Goal: Transaction & Acquisition: Purchase product/service

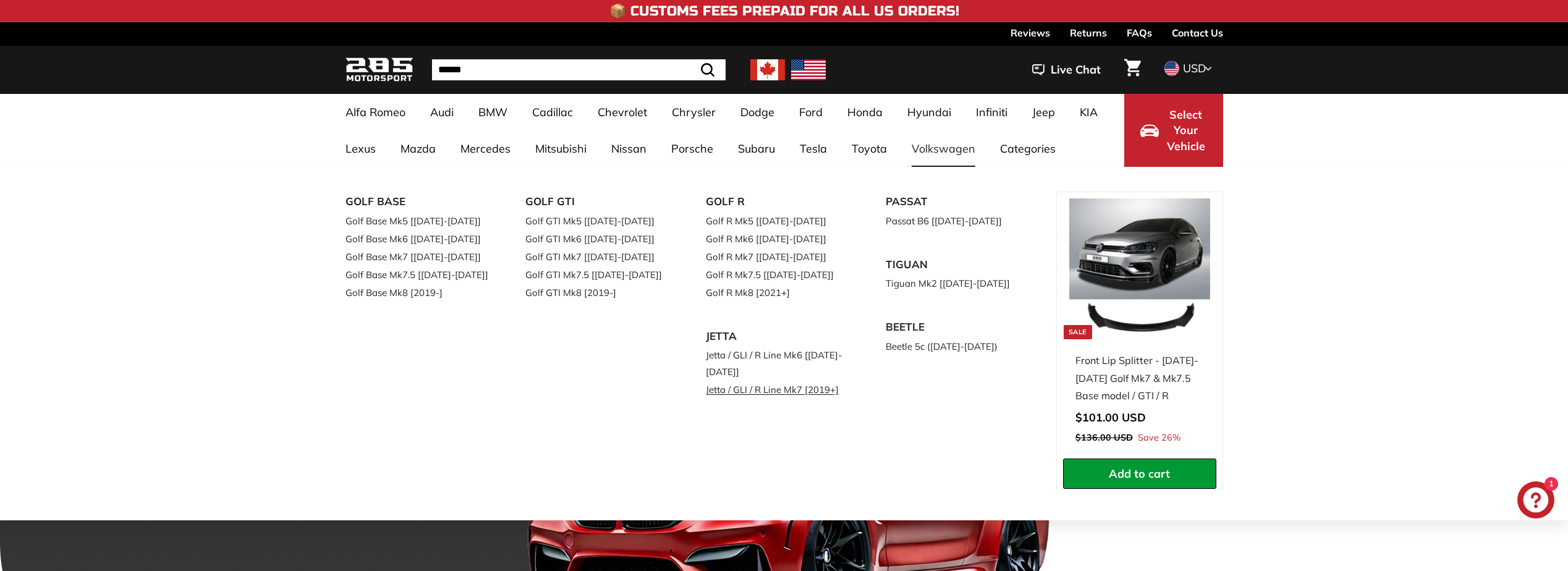
click at [770, 391] on link "Jetta / GLI / R Line Mk7 [2019+]" at bounding box center [779, 390] width 146 height 18
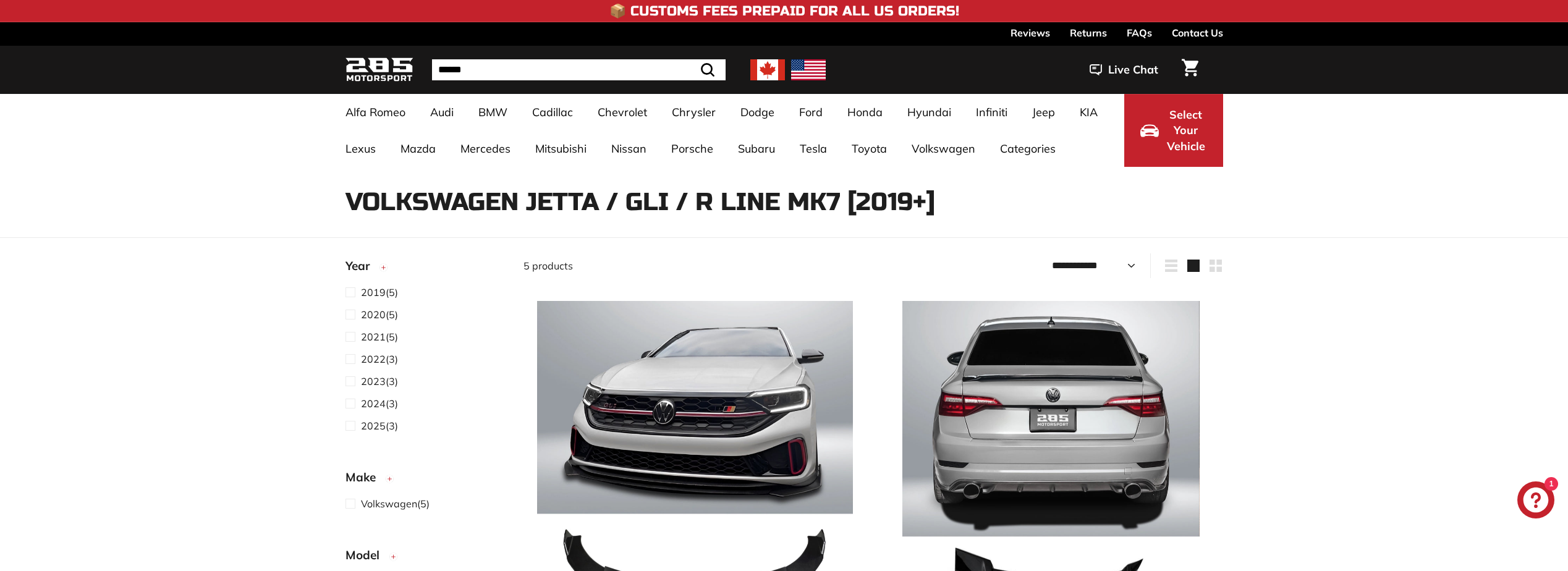
select select "**********"
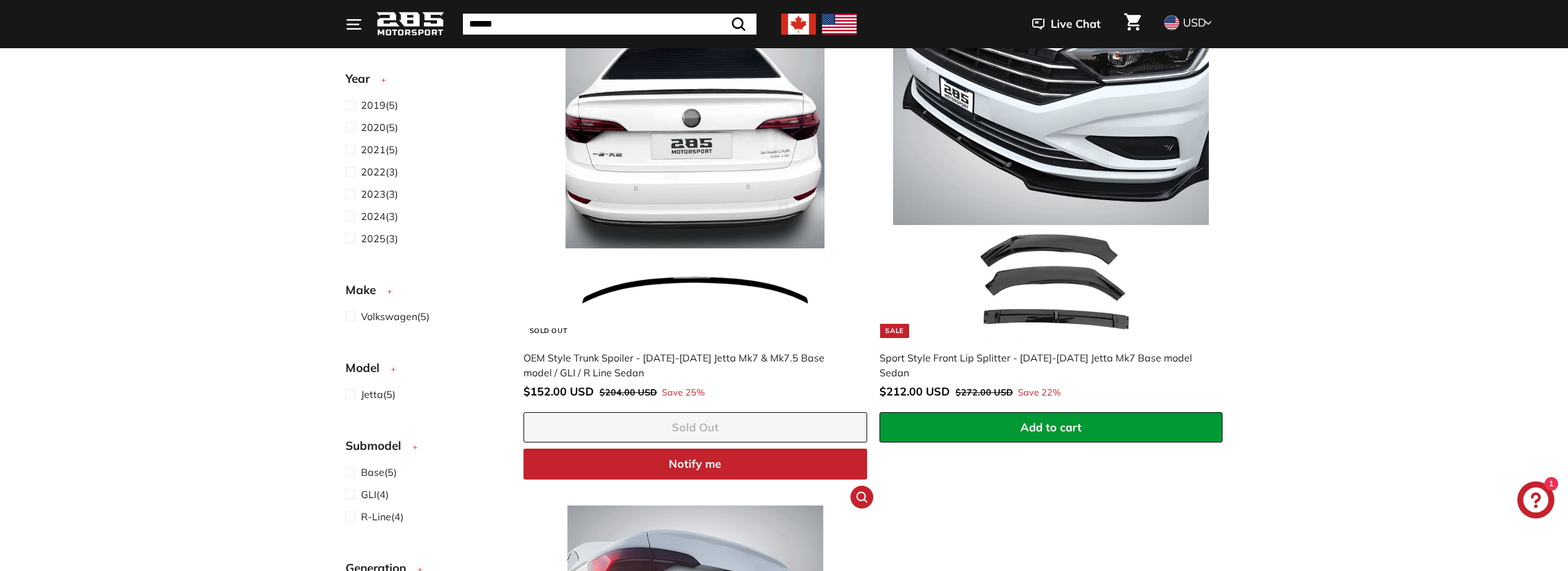
scroll to position [680, 0]
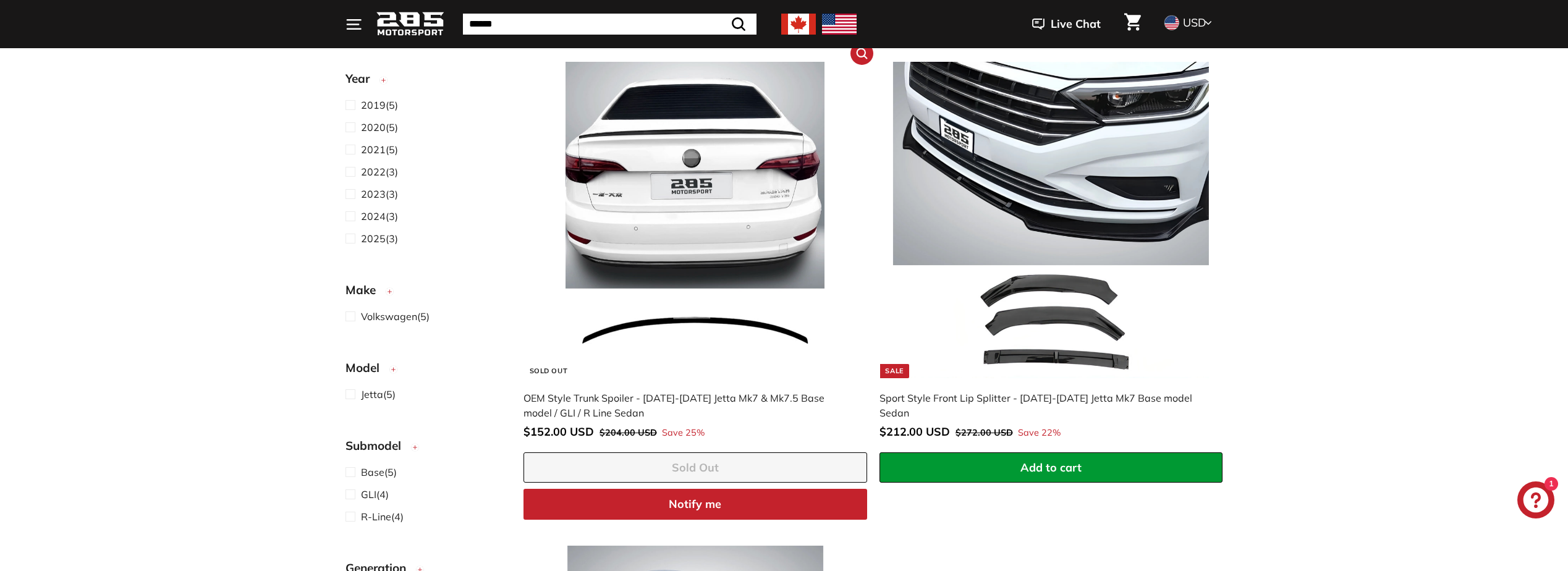
click at [687, 265] on img at bounding box center [695, 220] width 316 height 316
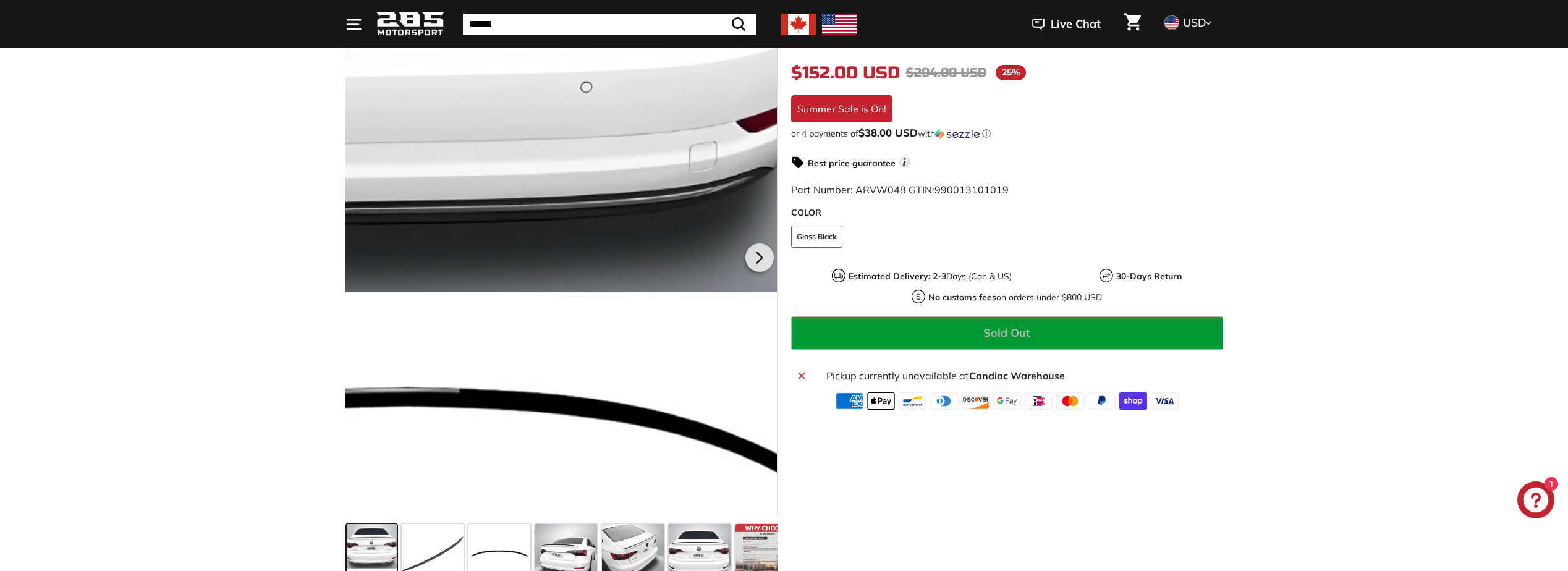
scroll to position [309, 0]
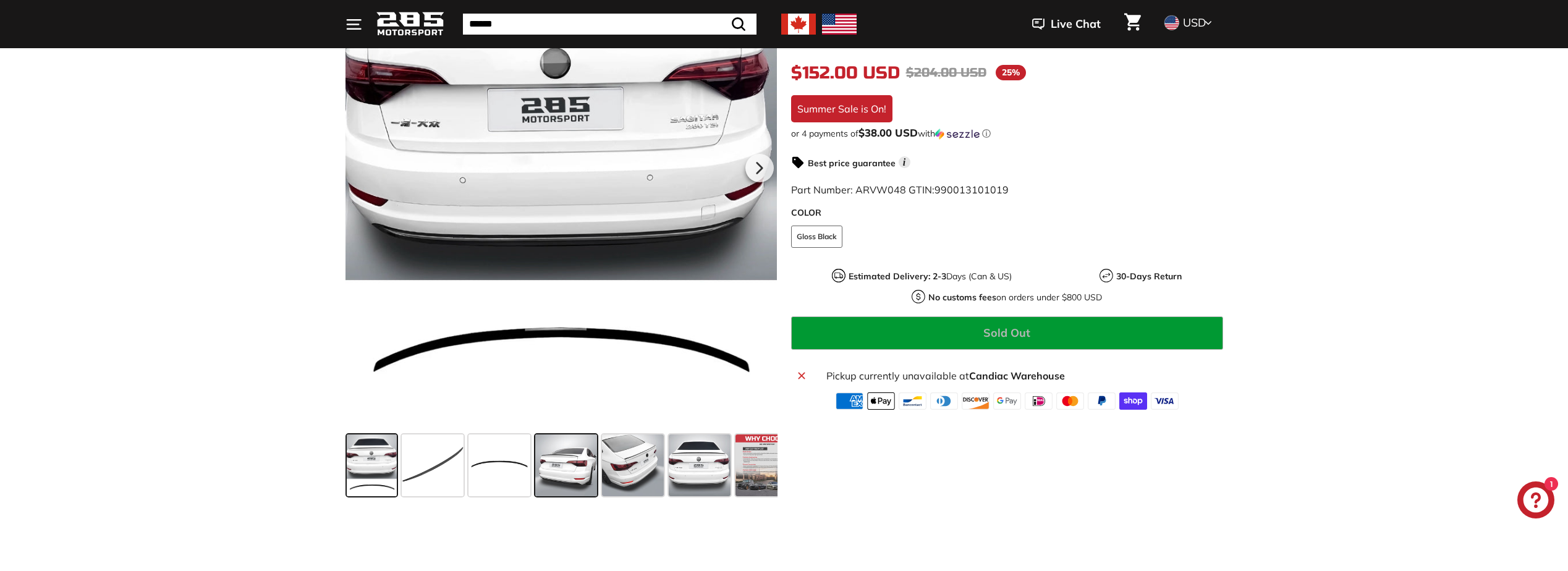
click at [584, 487] on span at bounding box center [566, 465] width 62 height 62
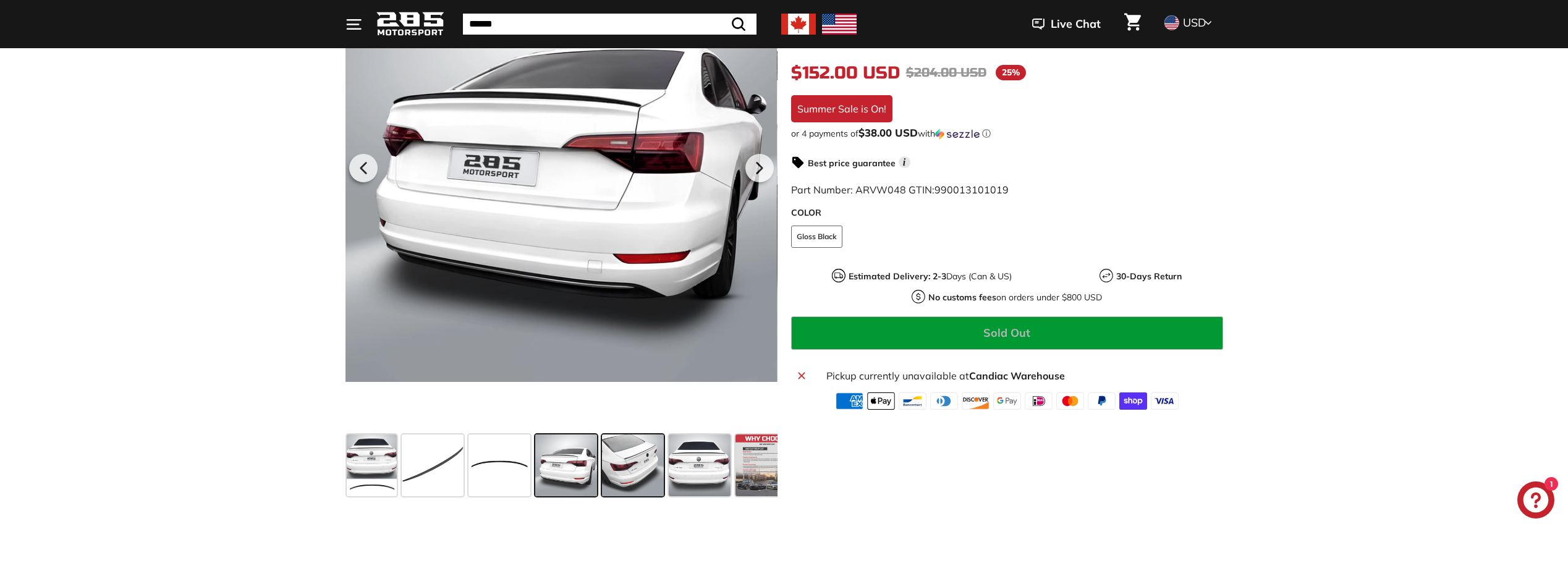
click at [617, 484] on span at bounding box center [633, 465] width 62 height 62
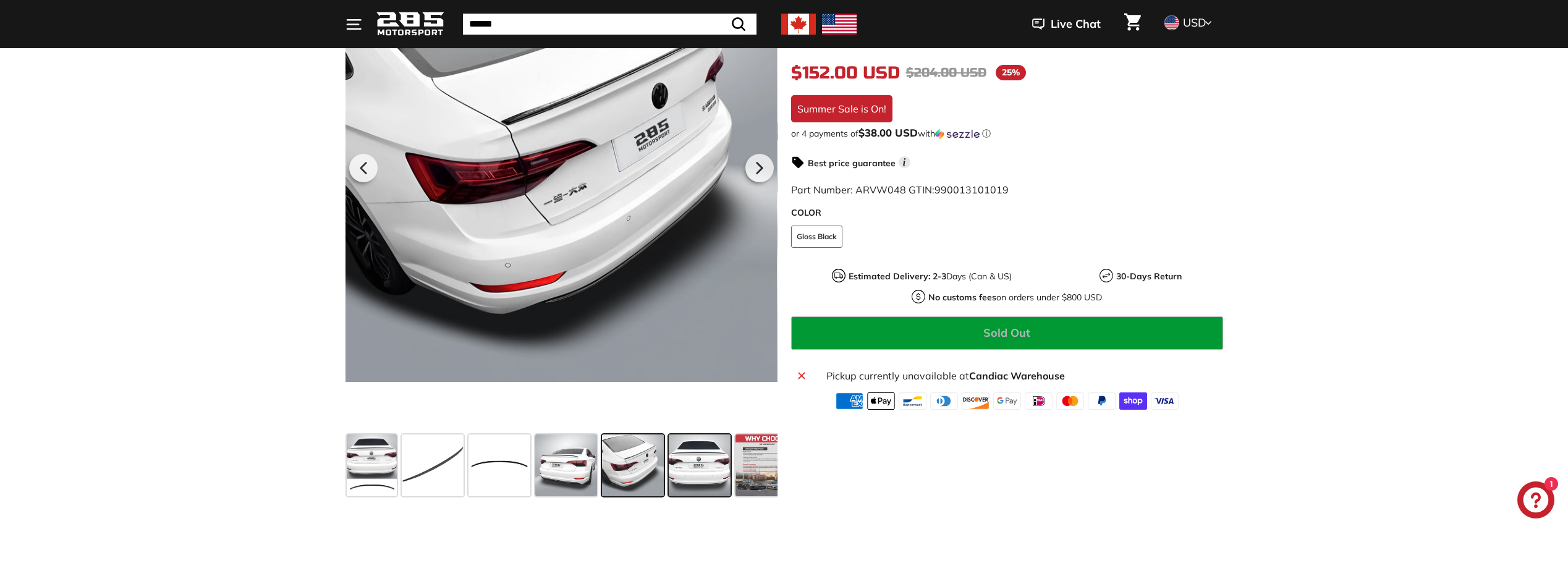
click at [692, 469] on span at bounding box center [699, 465] width 62 height 62
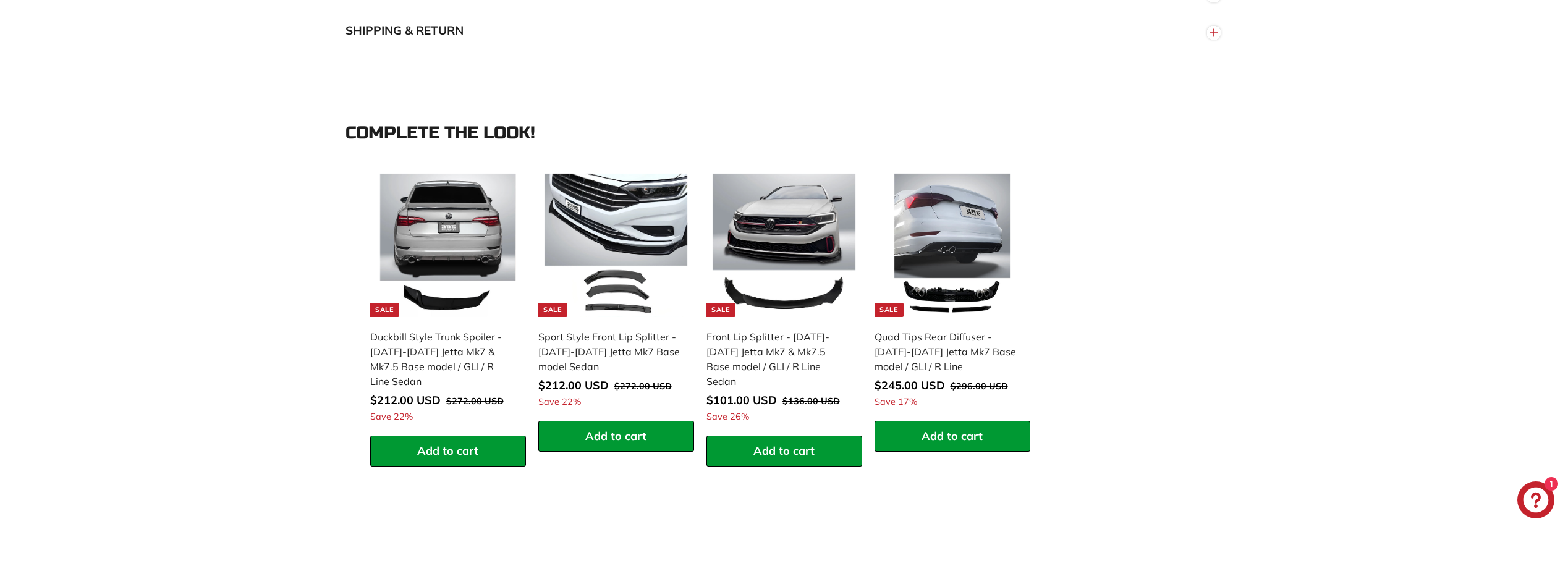
scroll to position [1175, 0]
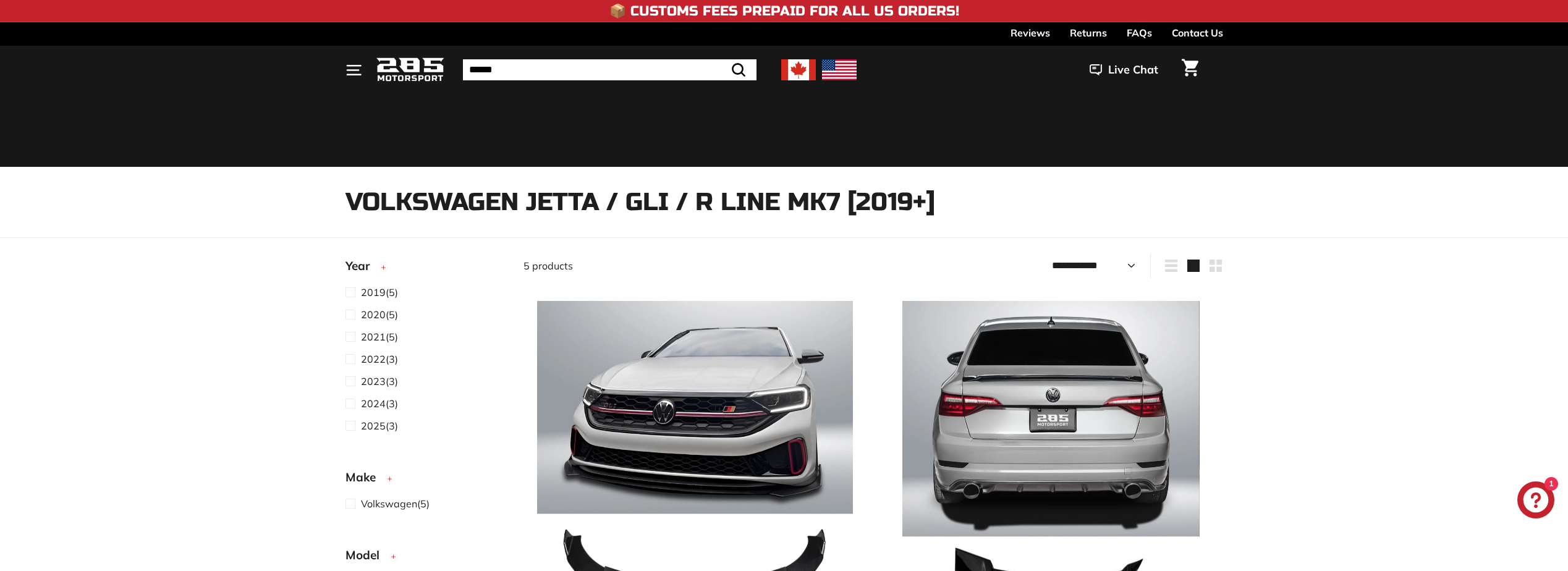
select select "**********"
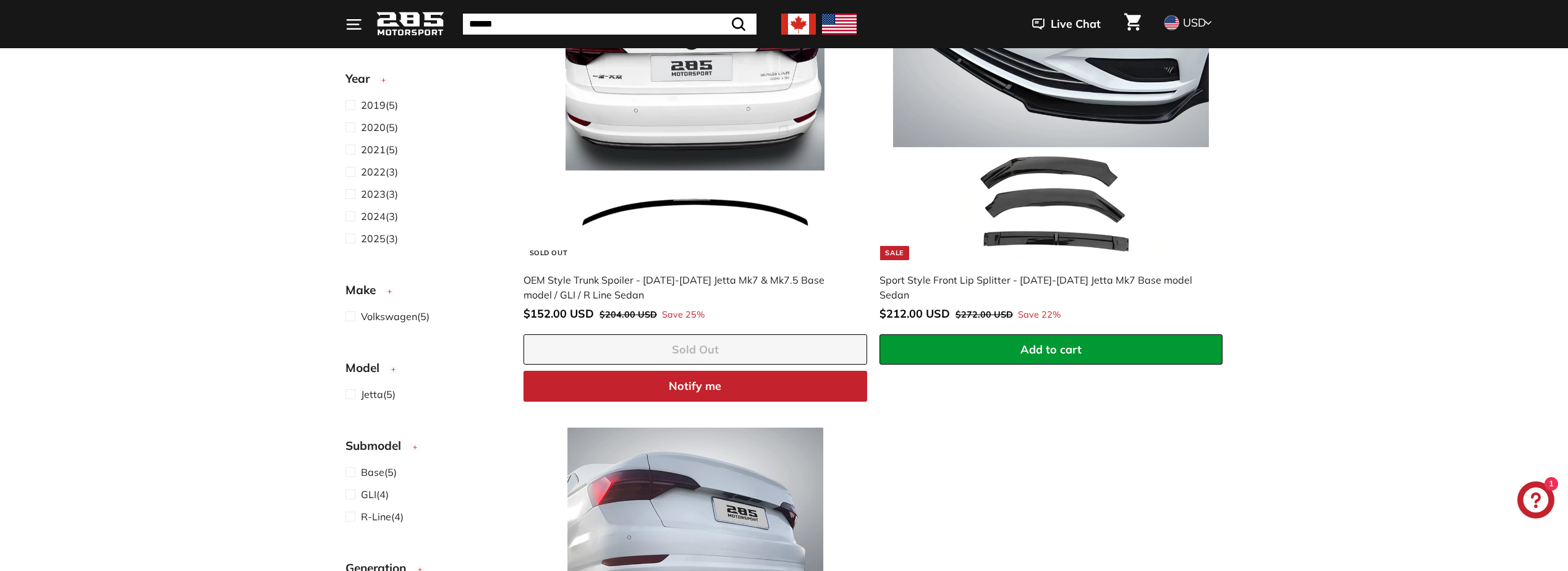
scroll to position [804, 0]
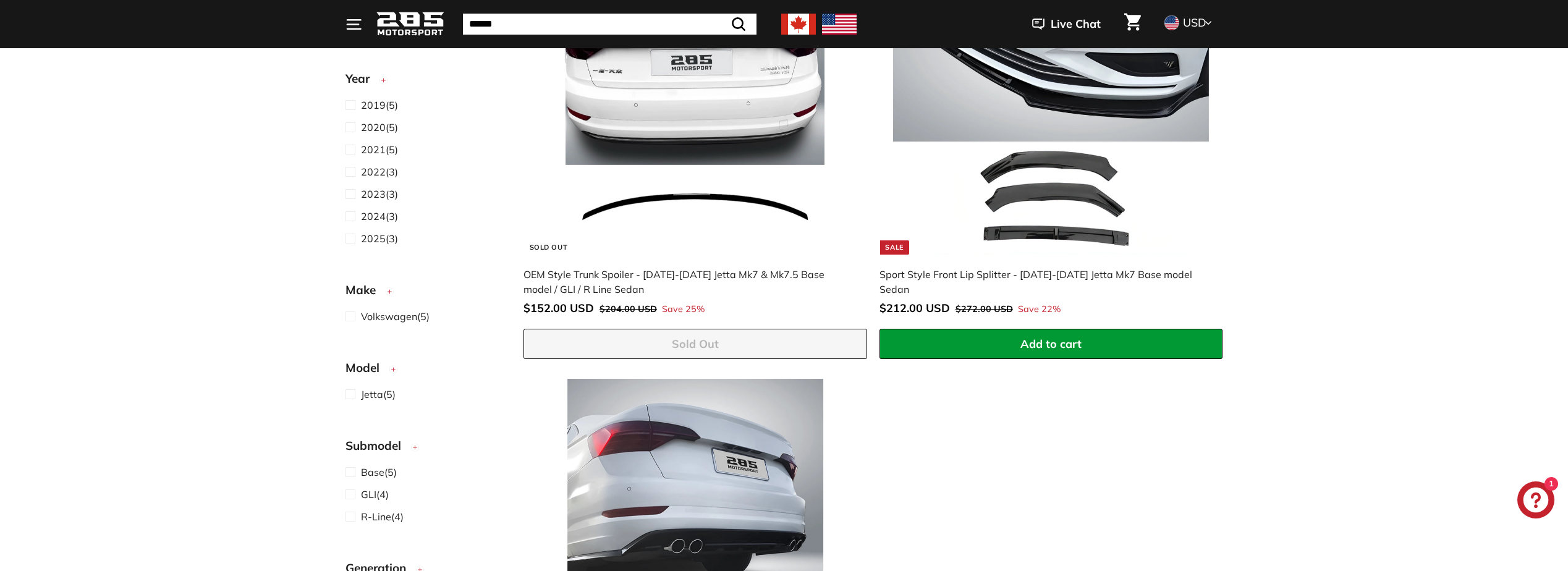
click at [1329, 401] on div "Sort Featured Best selling Alphabetically, A-Z Alphabetically, Z-A Price, low t…" at bounding box center [784, 146] width 1568 height 1393
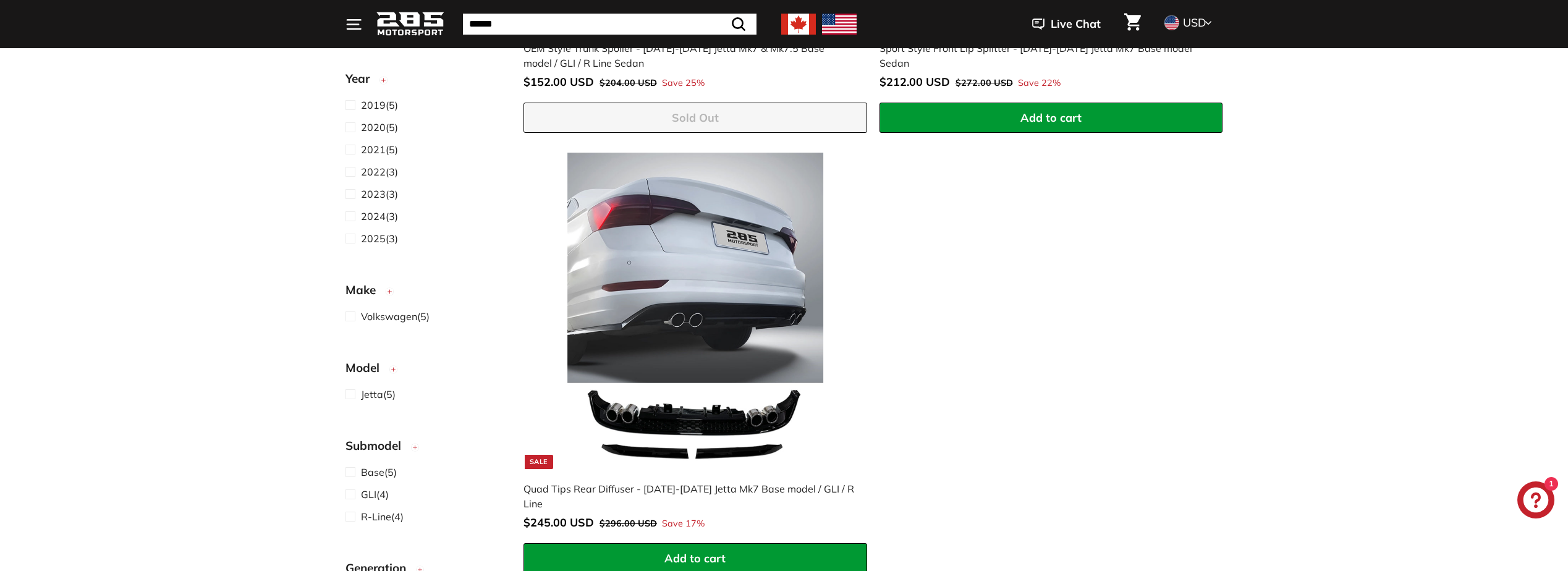
scroll to position [866, 0]
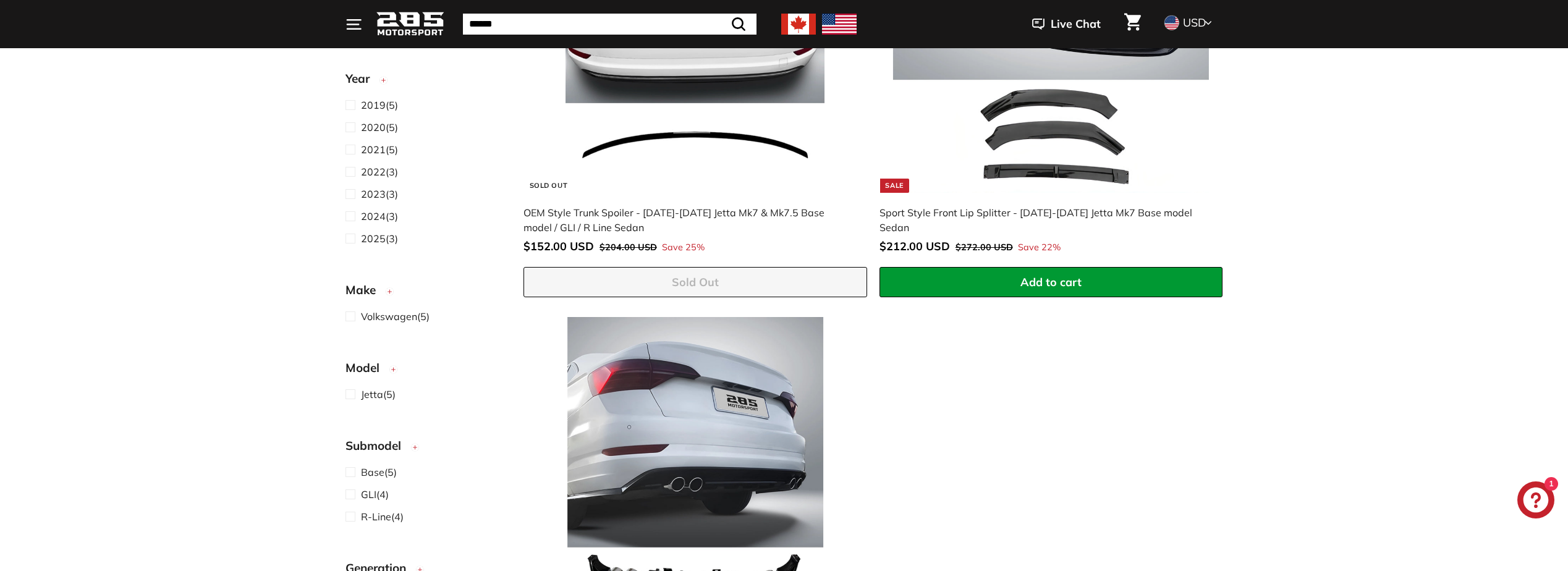
click at [676, 161] on img at bounding box center [695, 34] width 316 height 316
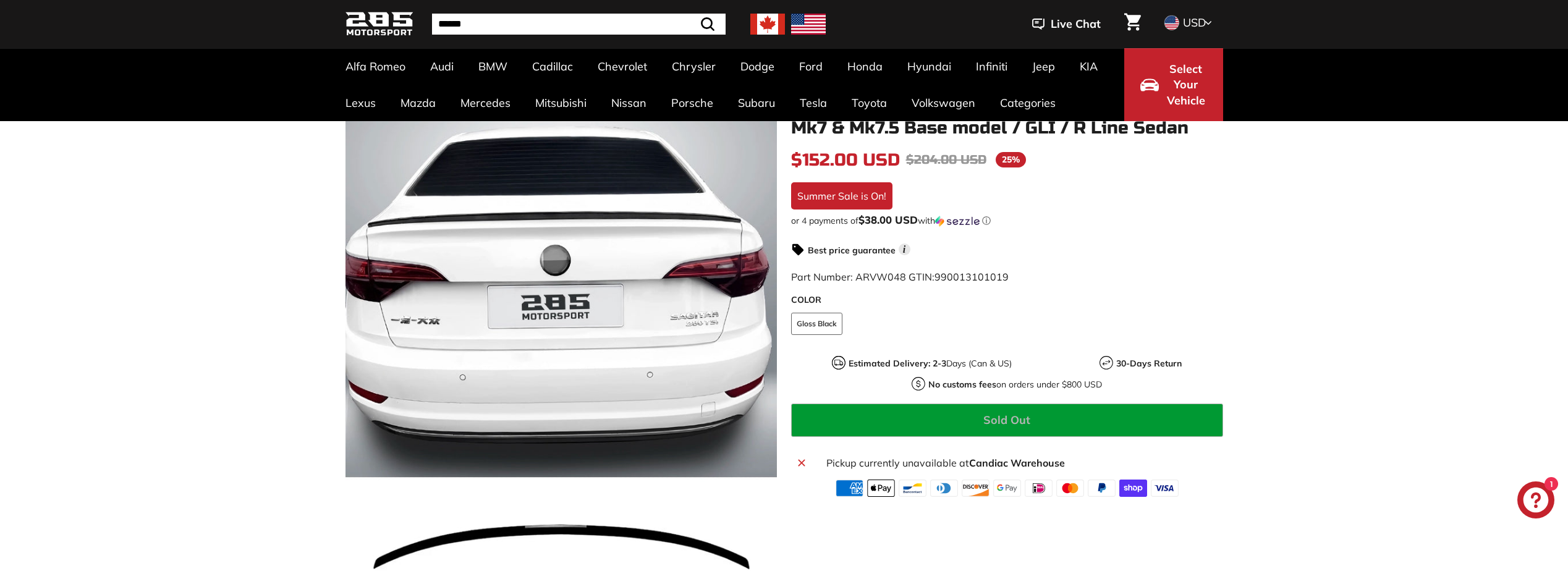
scroll to position [124, 0]
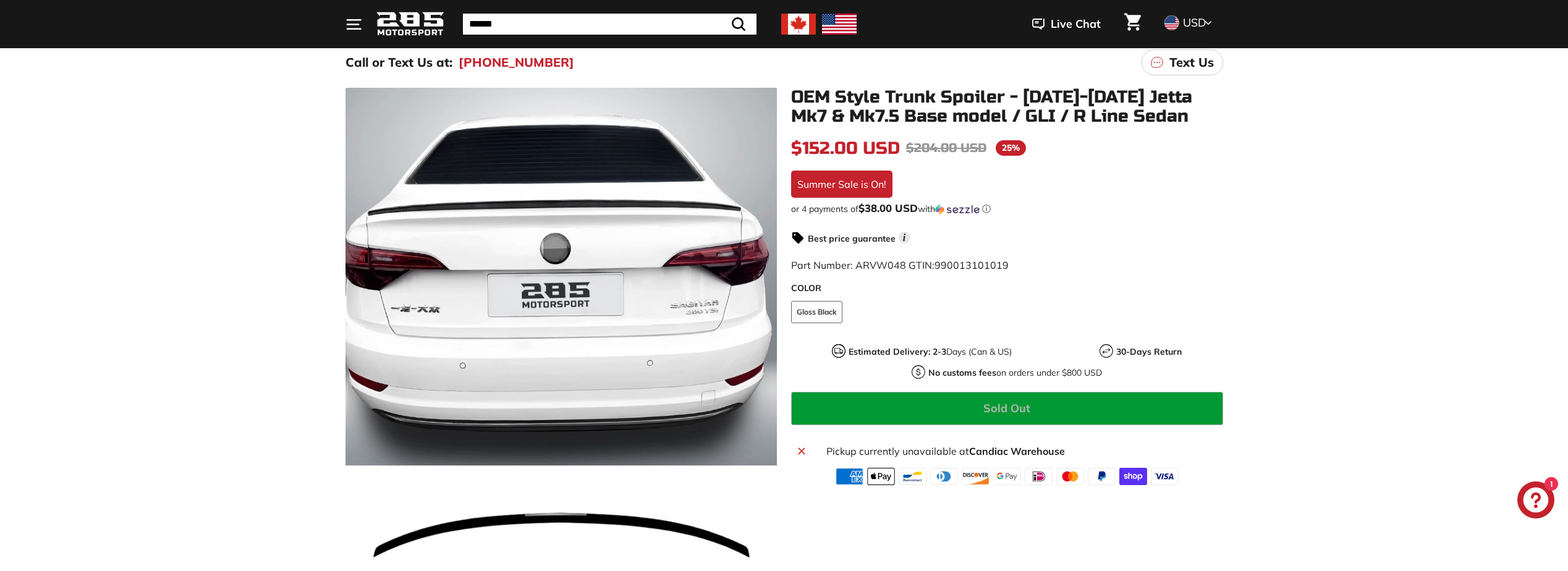
click at [958, 317] on fieldset "COLOR Gloss Black" at bounding box center [1006, 318] width 432 height 35
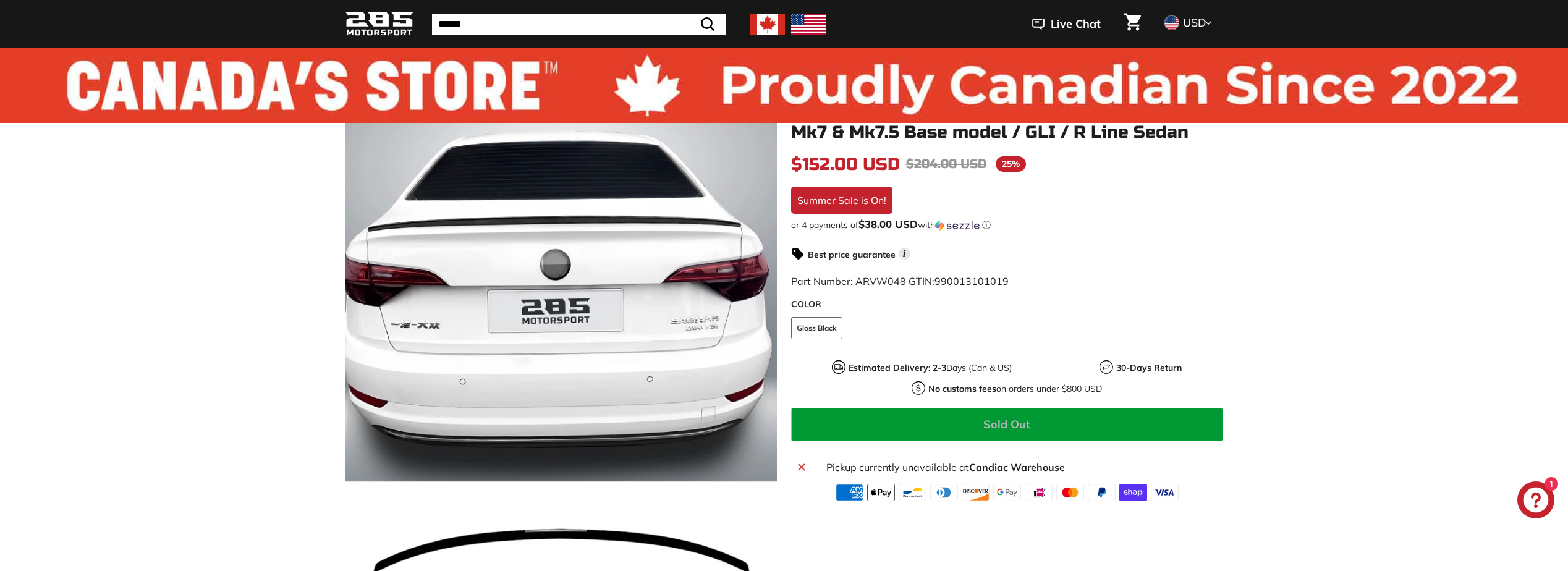
scroll to position [0, 0]
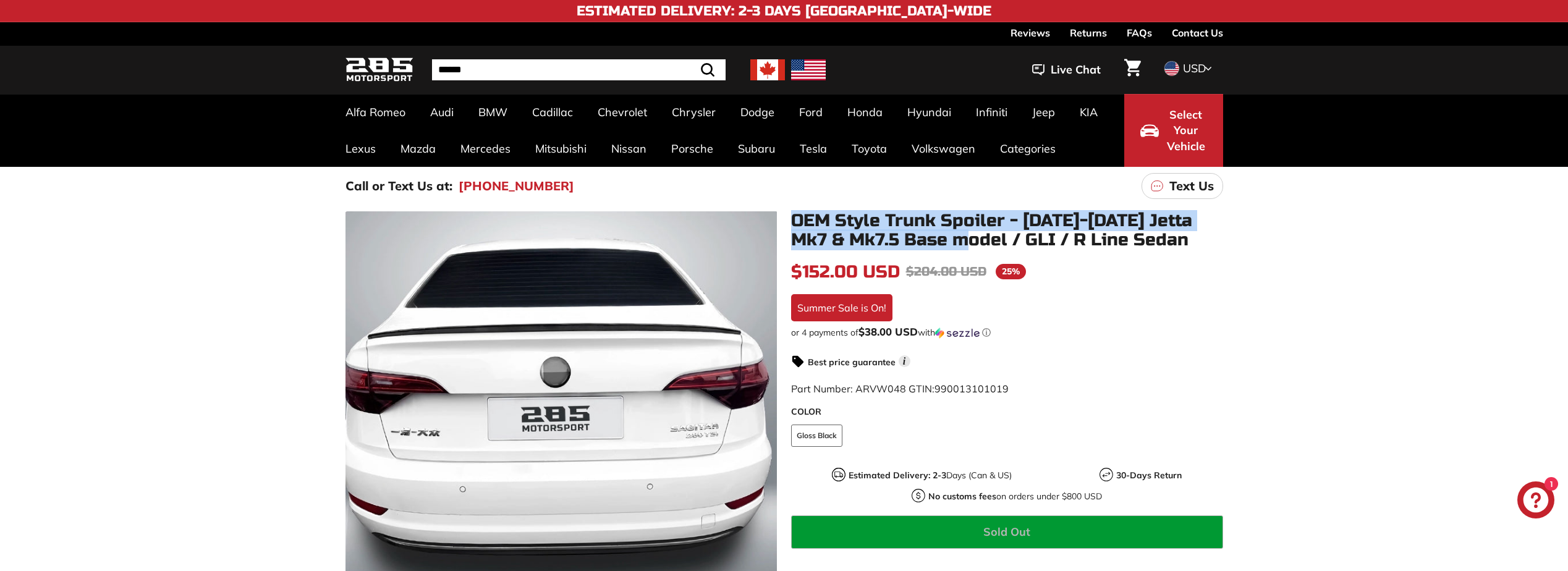
drag, startPoint x: 792, startPoint y: 217, endPoint x: 949, endPoint y: 246, distance: 159.7
click at [949, 246] on h1 "OEM Style Trunk Spoiler - [DATE]-[DATE] Jetta Mk7 & Mk7.5 Base model / GLI / R …" at bounding box center [1006, 230] width 432 height 38
copy h1 "OEM Style Trunk Spoiler - [DATE]-[DATE] Jetta Mk7 & Mk7.5 Base model"
